Goal: Transaction & Acquisition: Purchase product/service

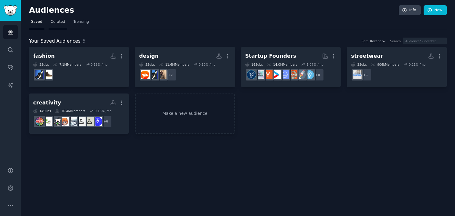
click at [53, 25] on link "Curated" at bounding box center [58, 23] width 19 height 12
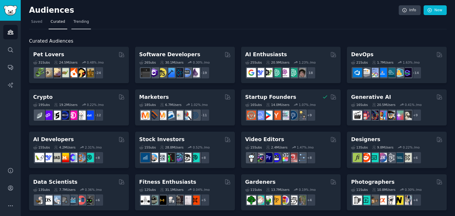
click at [79, 23] on span "Trending" at bounding box center [80, 21] width 15 height 5
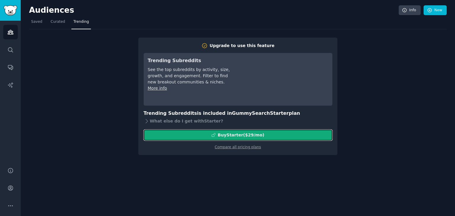
click at [183, 133] on div "Buy Starter ($ 29 /mo )" at bounding box center [238, 135] width 188 height 6
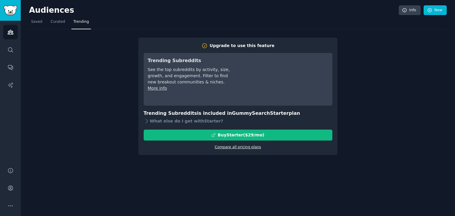
click at [218, 145] on link "Compare all pricing plans" at bounding box center [238, 147] width 46 height 4
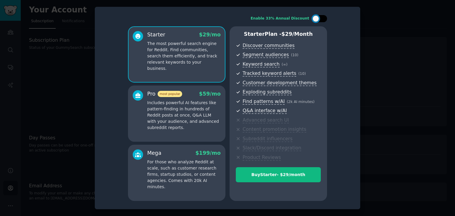
click at [315, 16] on div at bounding box center [315, 18] width 7 height 7
click at [320, 17] on div at bounding box center [323, 18] width 7 height 7
click at [319, 15] on div at bounding box center [319, 18] width 15 height 7
click at [181, 113] on p "Includes powerful AI features like pattern-finding in hundreds of Reddit posts …" at bounding box center [183, 115] width 73 height 31
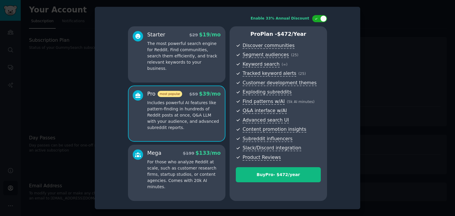
click at [181, 175] on p "For those who analyze Reddit at scale, such as customer research firms, startup…" at bounding box center [183, 174] width 73 height 31
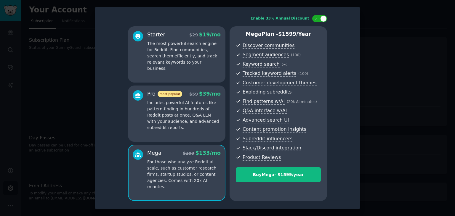
click at [183, 101] on p "Includes powerful AI features like pattern-finding in hundreds of Reddit posts …" at bounding box center [183, 115] width 73 height 31
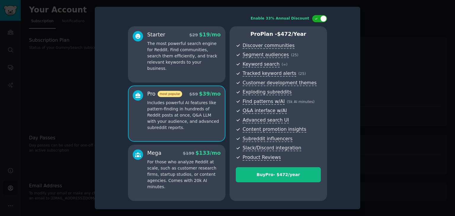
click at [181, 185] on div "Mega $ 199 $ 133 /mo For those who analyze Reddit at scale, such as customer re…" at bounding box center [176, 173] width 97 height 56
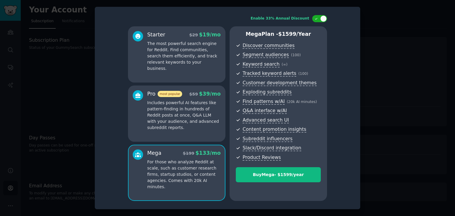
click at [180, 120] on p "Includes powerful AI features like pattern-finding in hundreds of Reddit posts …" at bounding box center [183, 115] width 73 height 31
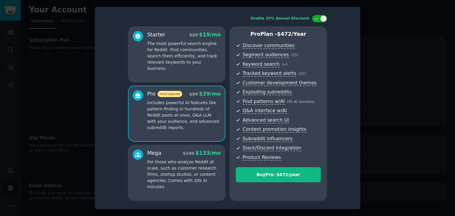
click at [182, 61] on p "The most powerful search engine for Reddit. Find communities, search them effic…" at bounding box center [183, 56] width 73 height 31
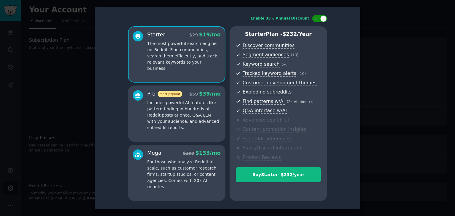
click at [323, 16] on div at bounding box center [323, 18] width 7 height 7
checkbox input "false"
click at [173, 179] on p "For those who analyze Reddit at scale, such as customer research firms, startup…" at bounding box center [183, 174] width 73 height 31
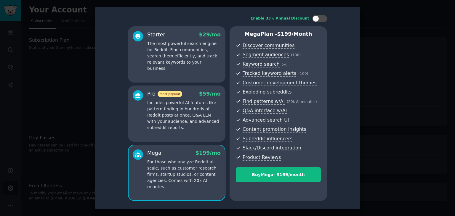
click at [200, 45] on p "The most powerful search engine for Reddit. Find communities, search them effic…" at bounding box center [183, 56] width 73 height 31
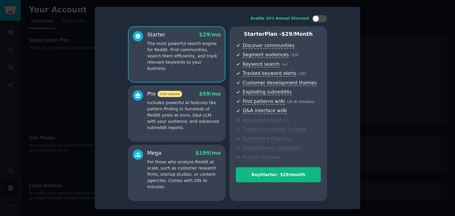
click at [392, 51] on div at bounding box center [227, 108] width 455 height 216
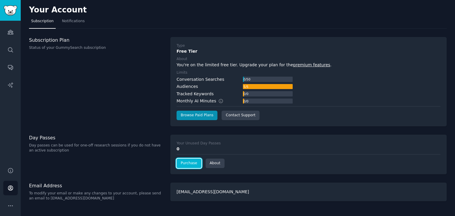
click at [190, 161] on link "Purchase" at bounding box center [188, 163] width 25 height 9
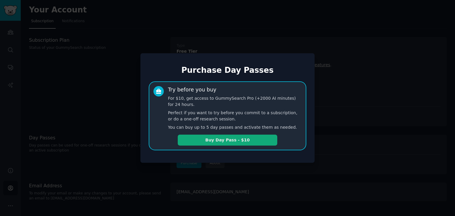
click at [221, 140] on button "Buy Day Pass - $10" at bounding box center [227, 140] width 99 height 11
